Goal: Task Accomplishment & Management: Manage account settings

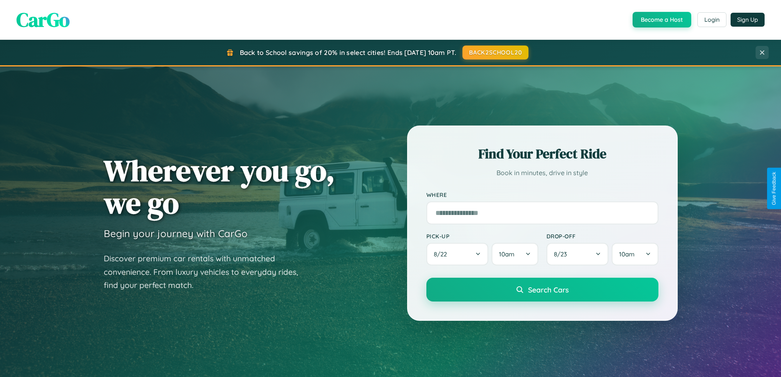
scroll to position [564, 0]
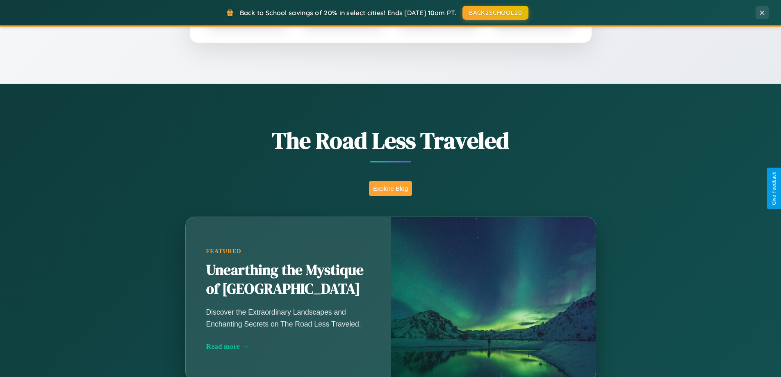
click at [391, 188] on button "Explore Blog" at bounding box center [390, 188] width 43 height 15
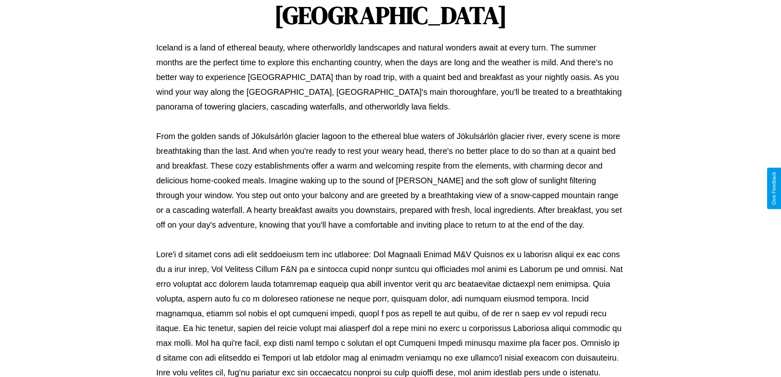
scroll to position [265, 0]
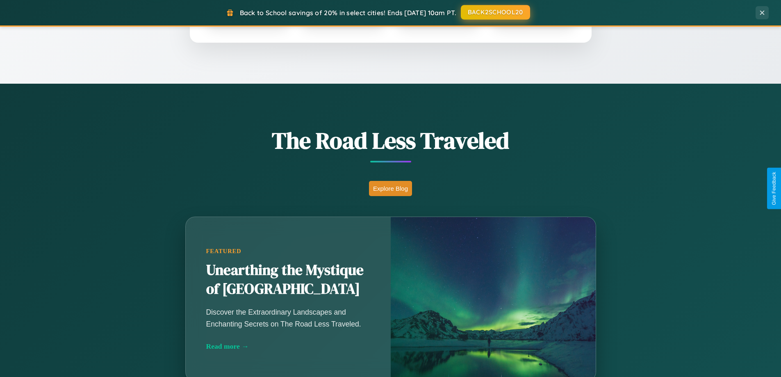
click at [495, 12] on button "BACK2SCHOOL20" at bounding box center [495, 12] width 69 height 15
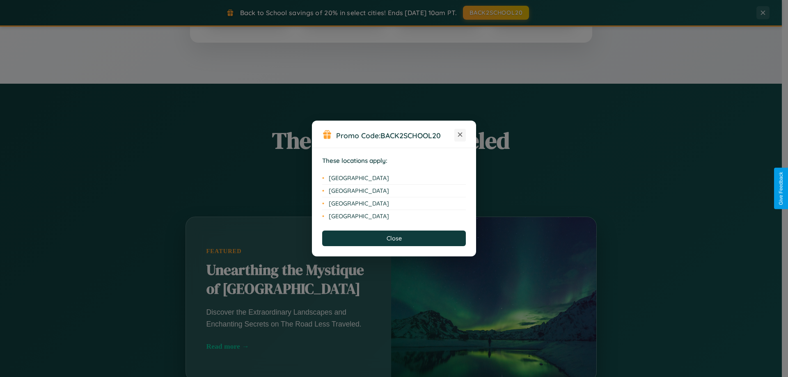
click at [460, 135] on icon at bounding box center [460, 135] width 5 height 5
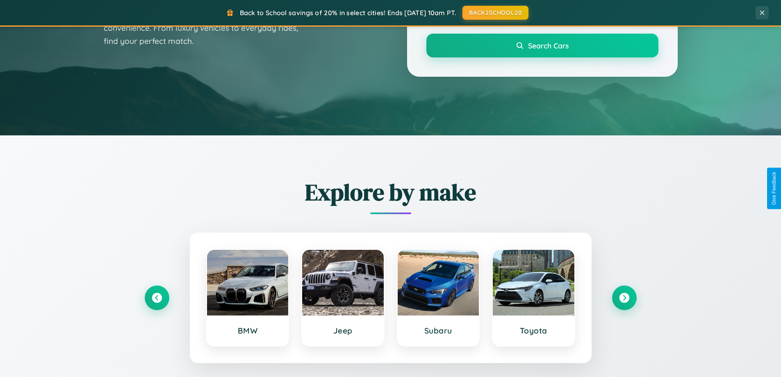
scroll to position [0, 0]
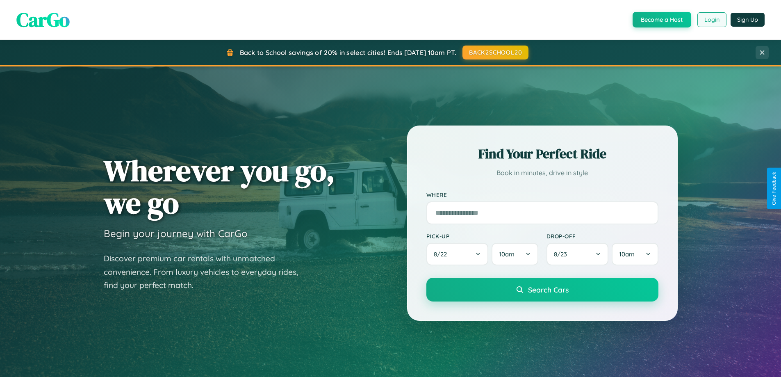
click at [712, 20] on button "Login" at bounding box center [712, 19] width 29 height 15
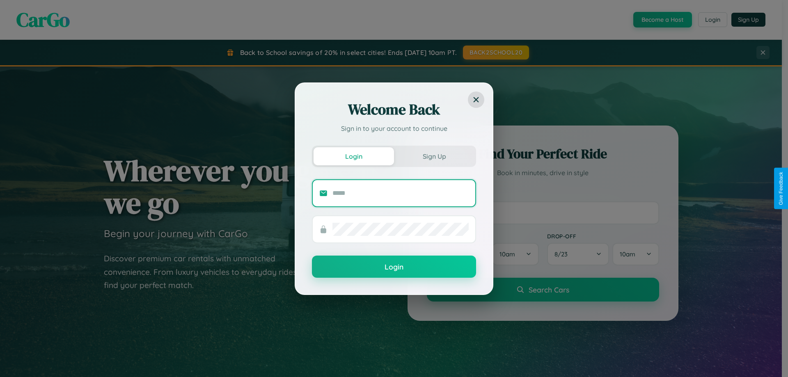
click at [400, 193] on input "text" at bounding box center [400, 193] width 136 height 13
type input "**********"
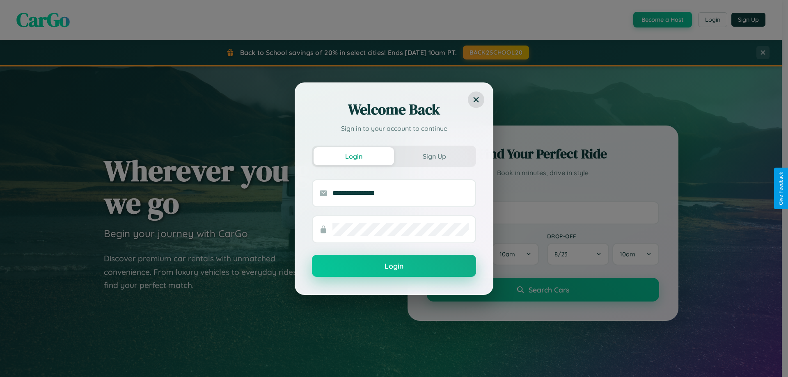
click at [394, 266] on button "Login" at bounding box center [394, 266] width 164 height 22
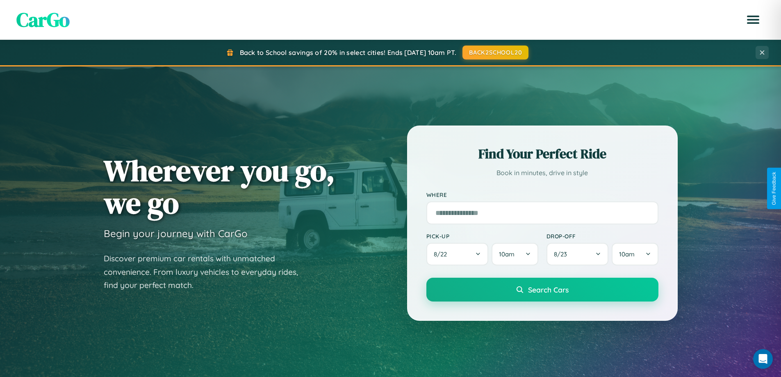
scroll to position [24, 0]
